Goal: Information Seeking & Learning: Learn about a topic

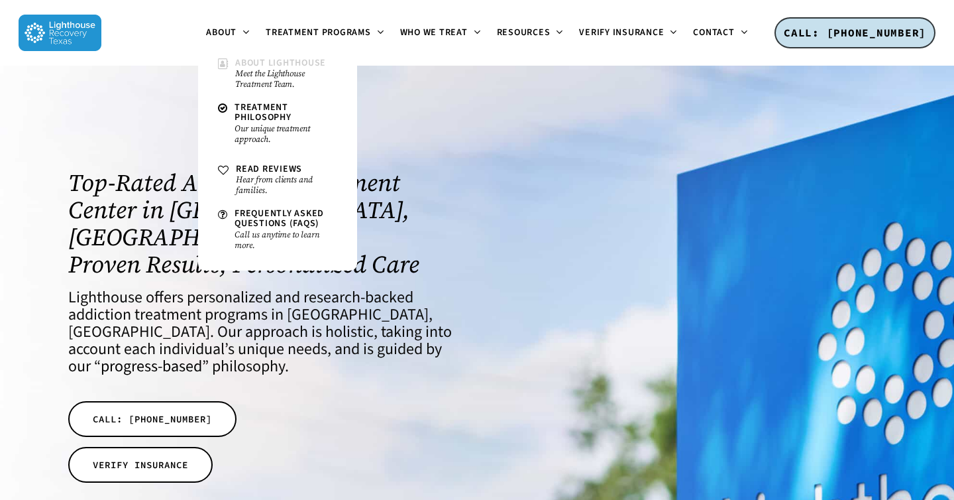
click at [250, 72] on small "Meet the Lighthouse Treatment Team." at bounding box center [286, 78] width 102 height 21
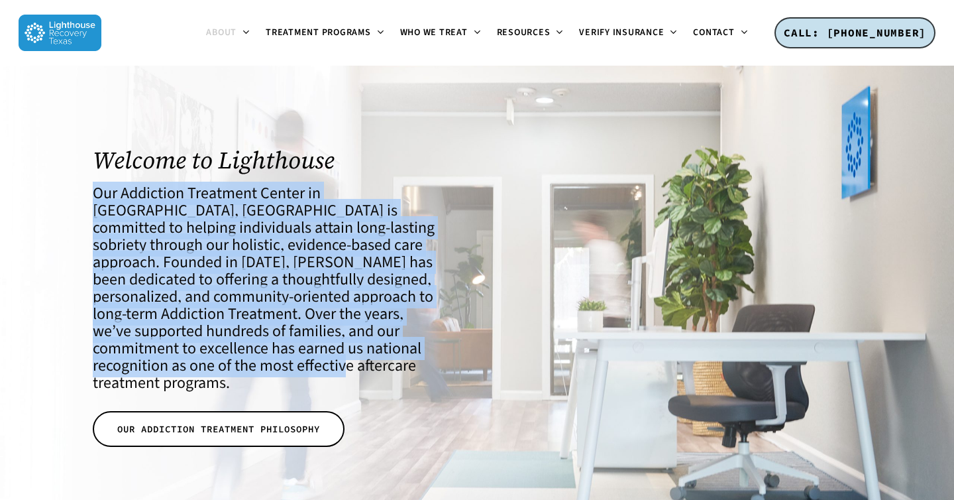
drag, startPoint x: 81, startPoint y: 187, endPoint x: 240, endPoint y: 368, distance: 240.8
click at [240, 368] on div "Welcome to Lighthouse Our Addiction Treatment Center in [GEOGRAPHIC_DATA], [GEO…" at bounding box center [264, 299] width 409 height 373
copy h4 "Our Addiction Treatment Center in [GEOGRAPHIC_DATA], [GEOGRAPHIC_DATA] is commi…"
